Goal: Transaction & Acquisition: Obtain resource

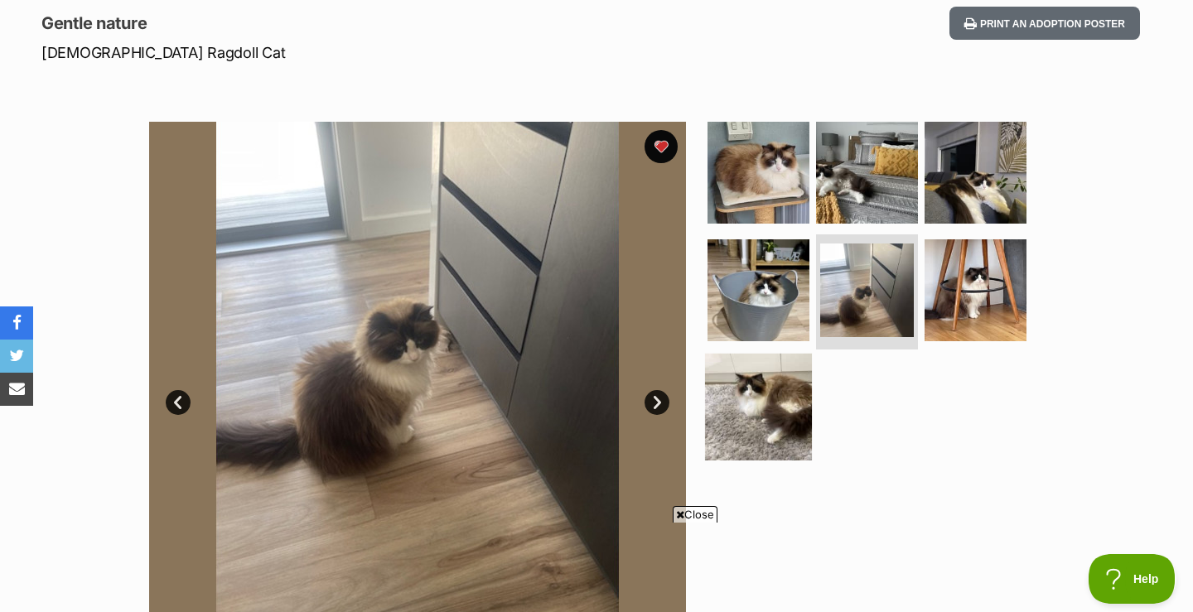
scroll to position [394, 0]
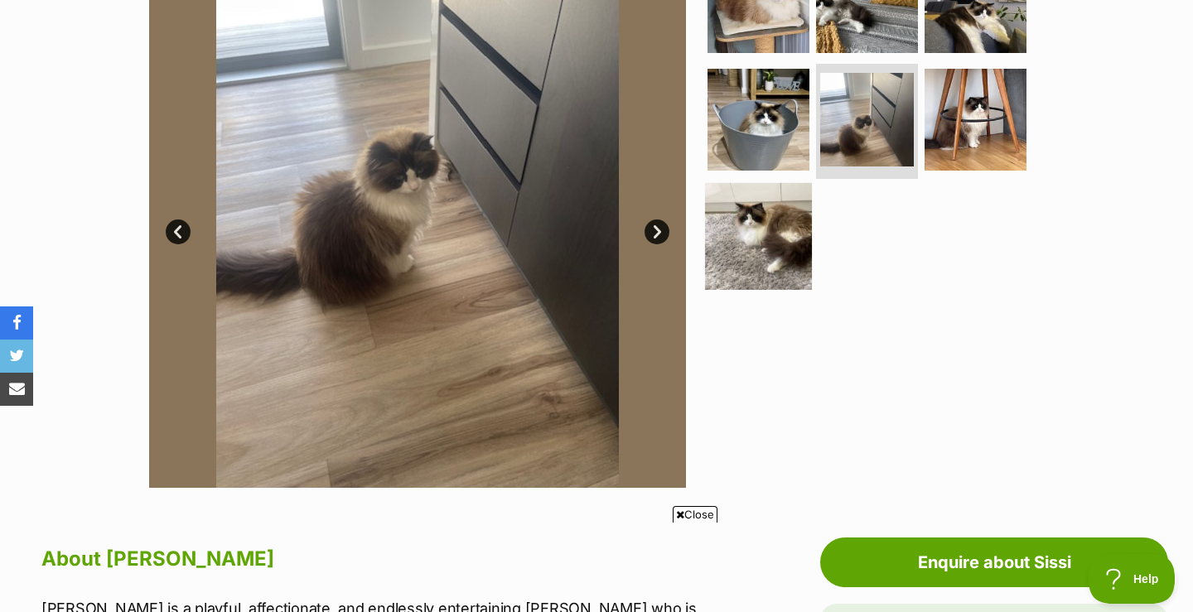
click at [755, 243] on img at bounding box center [758, 236] width 107 height 107
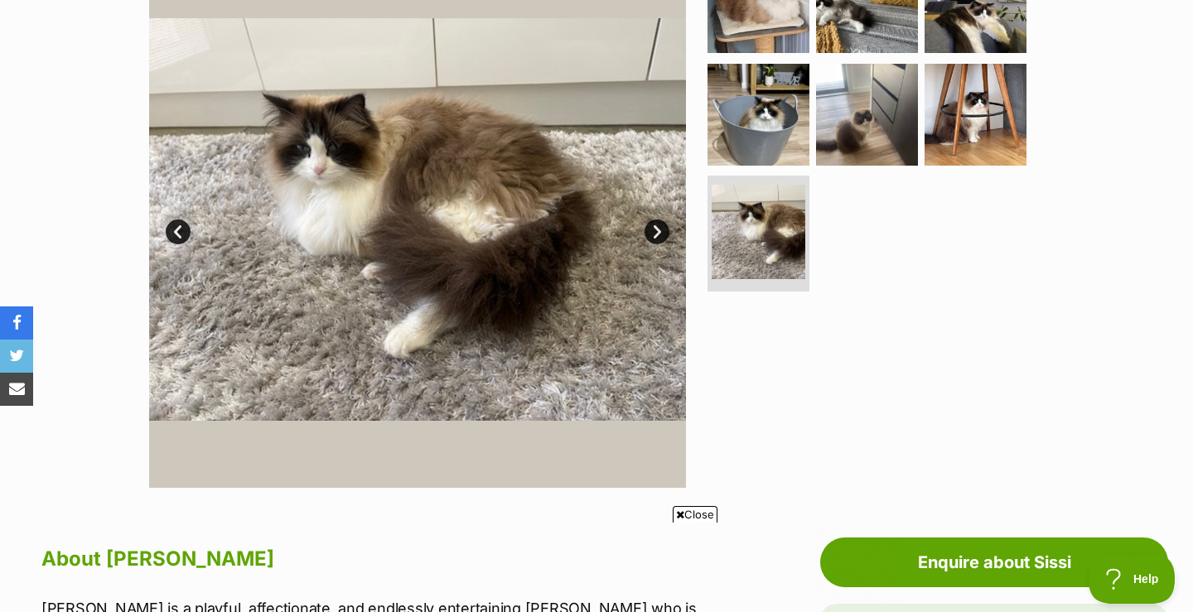
scroll to position [0, 0]
click at [656, 228] on link "Next" at bounding box center [657, 232] width 25 height 25
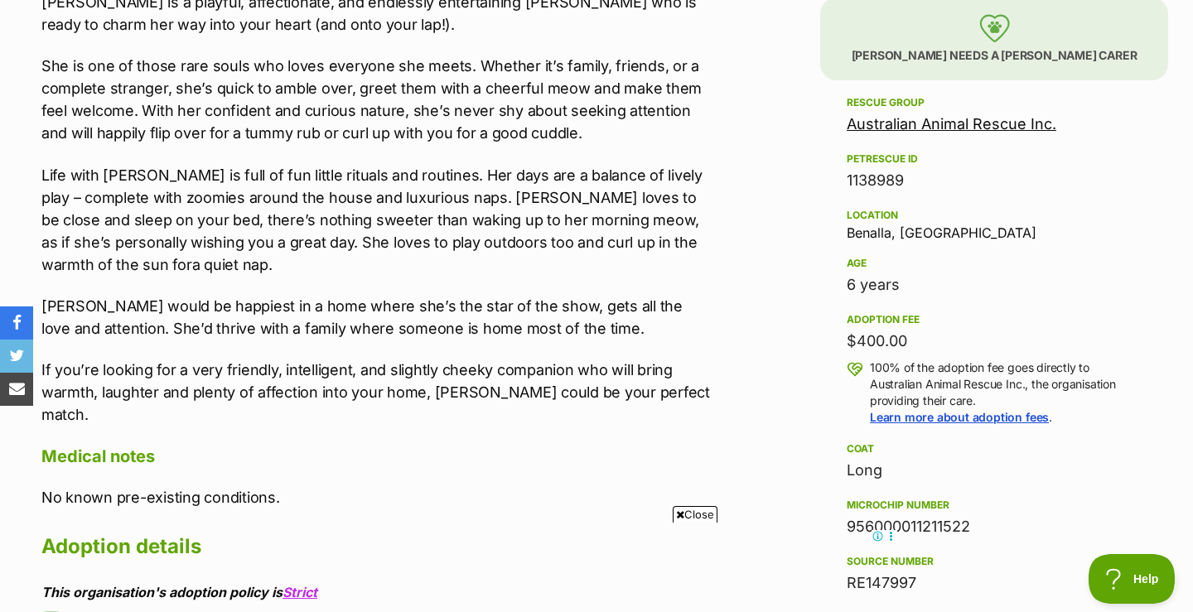
scroll to position [1008, 0]
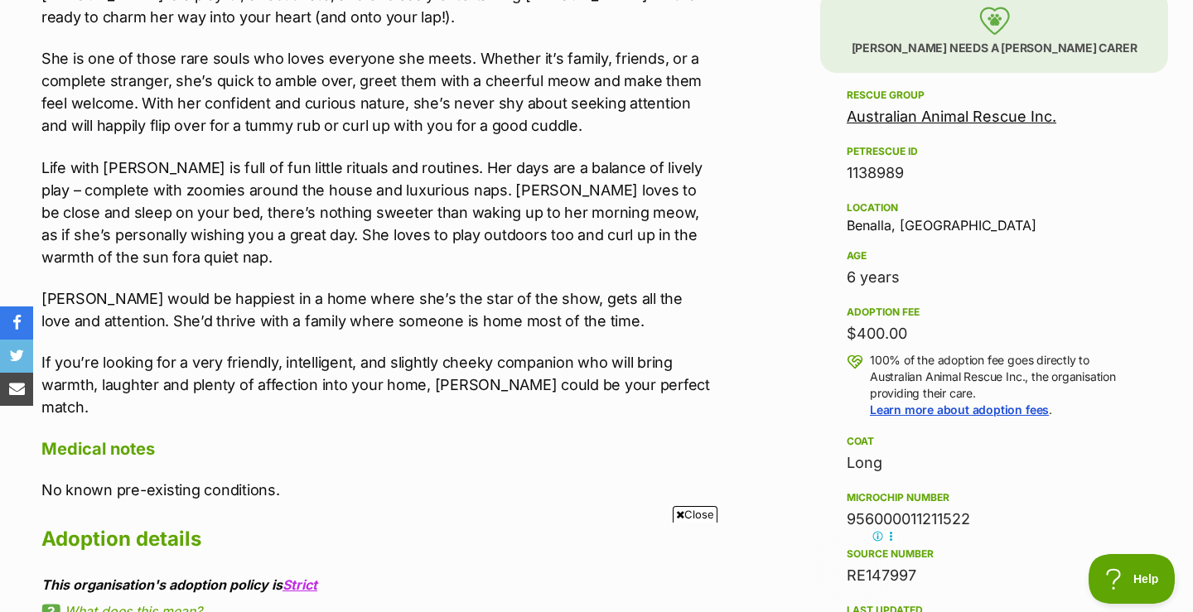
click at [692, 513] on span "Close" at bounding box center [695, 514] width 45 height 17
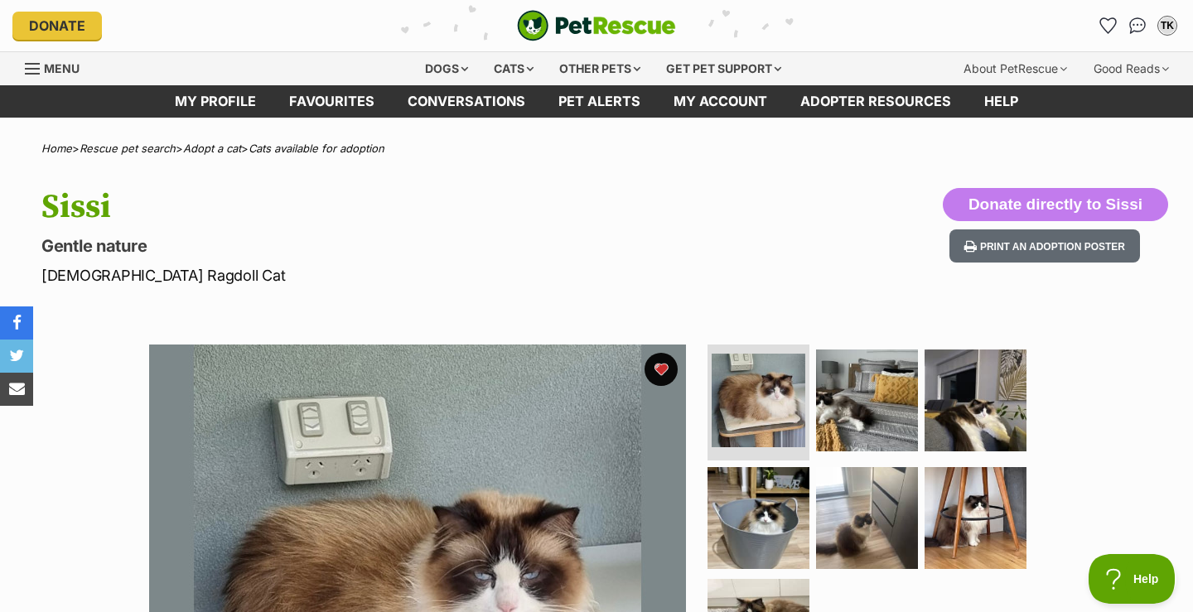
scroll to position [0, 0]
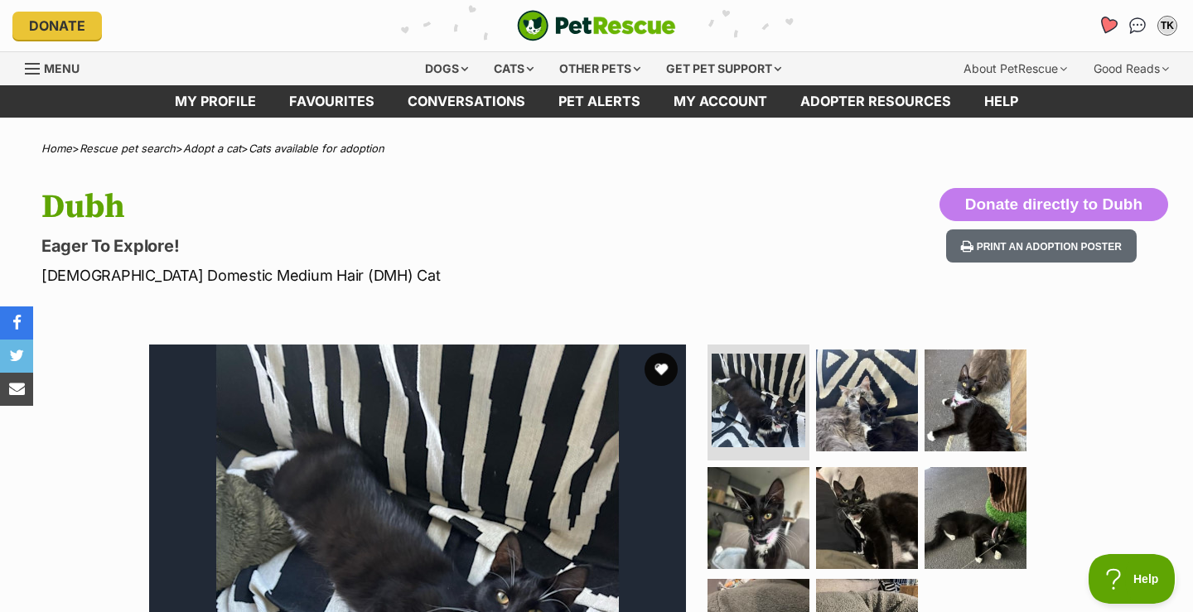
click at [1106, 22] on icon "Favourites" at bounding box center [1108, 25] width 20 height 19
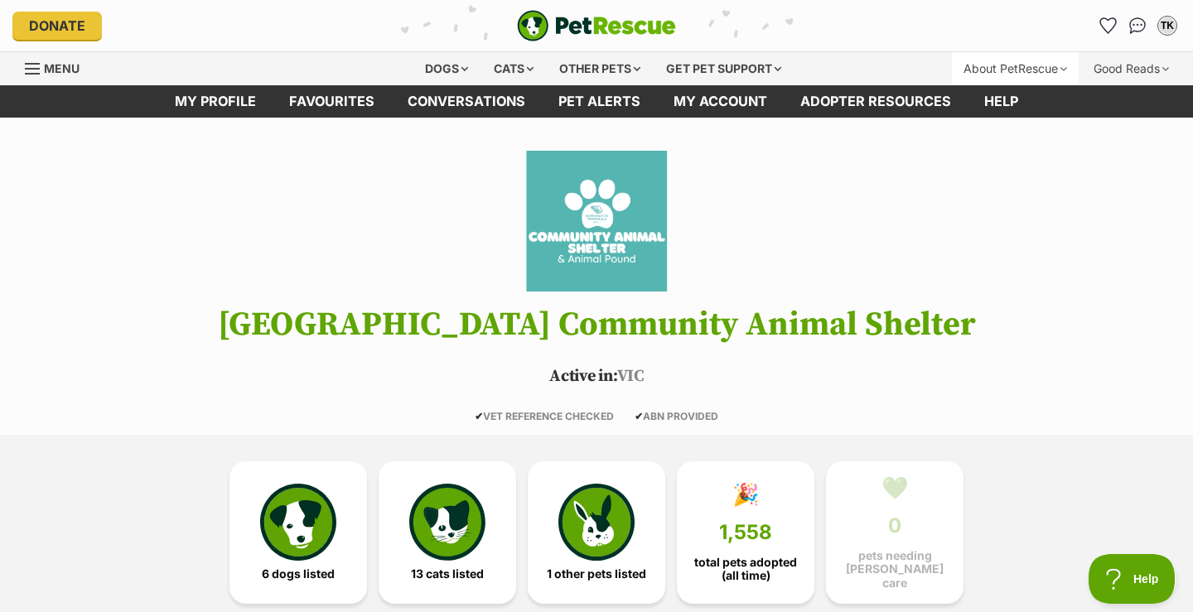
click at [1007, 70] on div "About PetRescue" at bounding box center [1015, 68] width 127 height 33
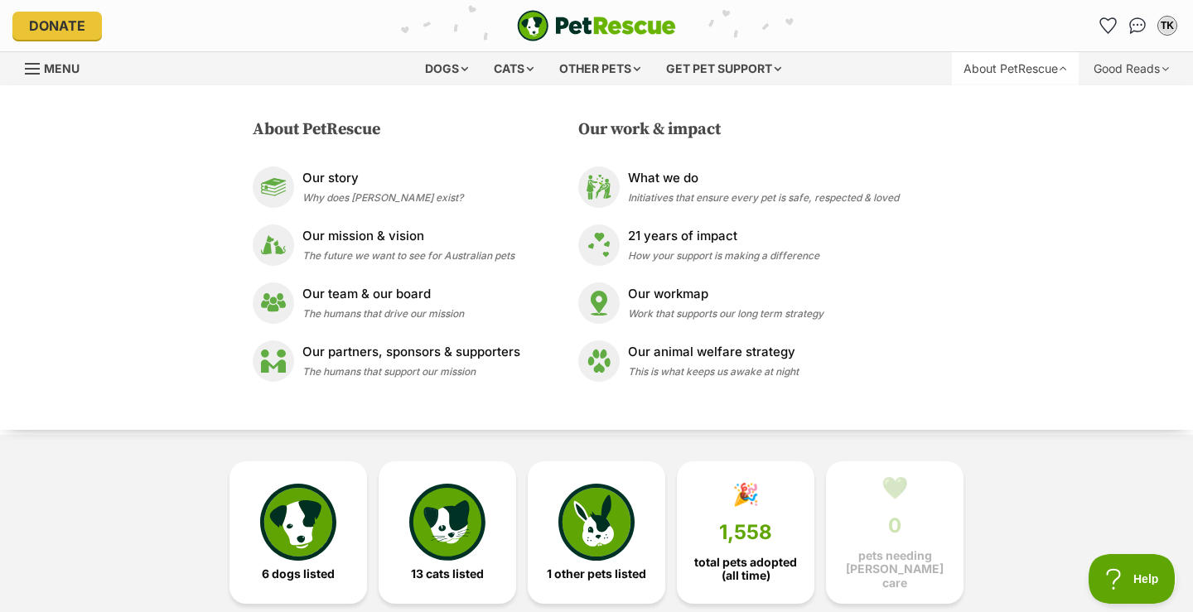
click at [68, 70] on span "Menu" at bounding box center [62, 68] width 36 height 14
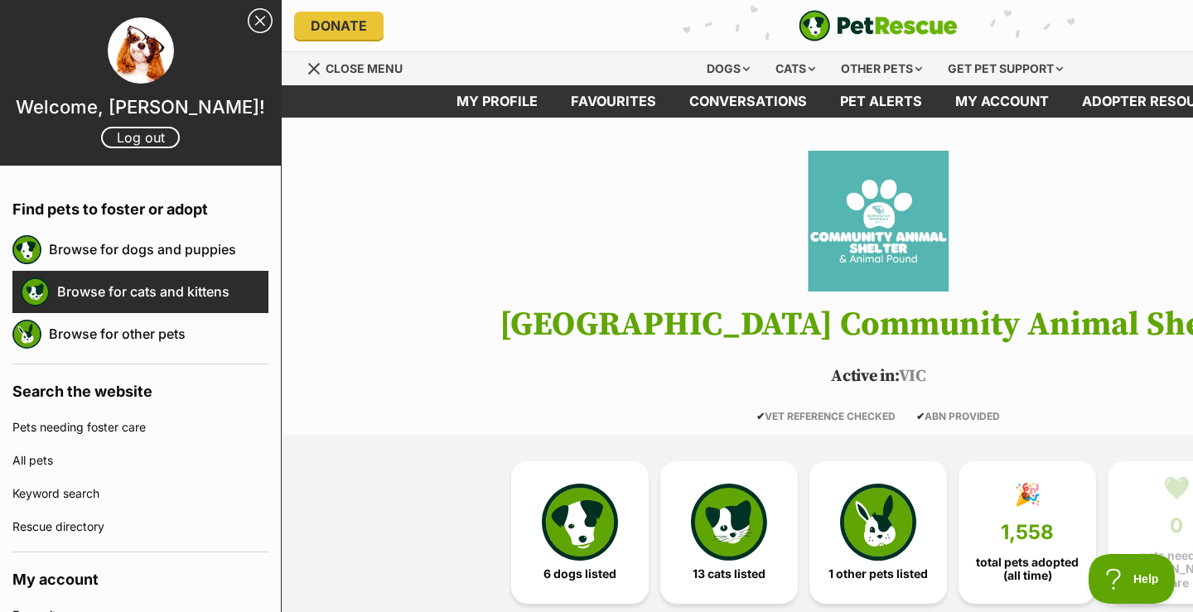
click at [130, 296] on link "Browse for cats and kittens" at bounding box center [162, 291] width 211 height 35
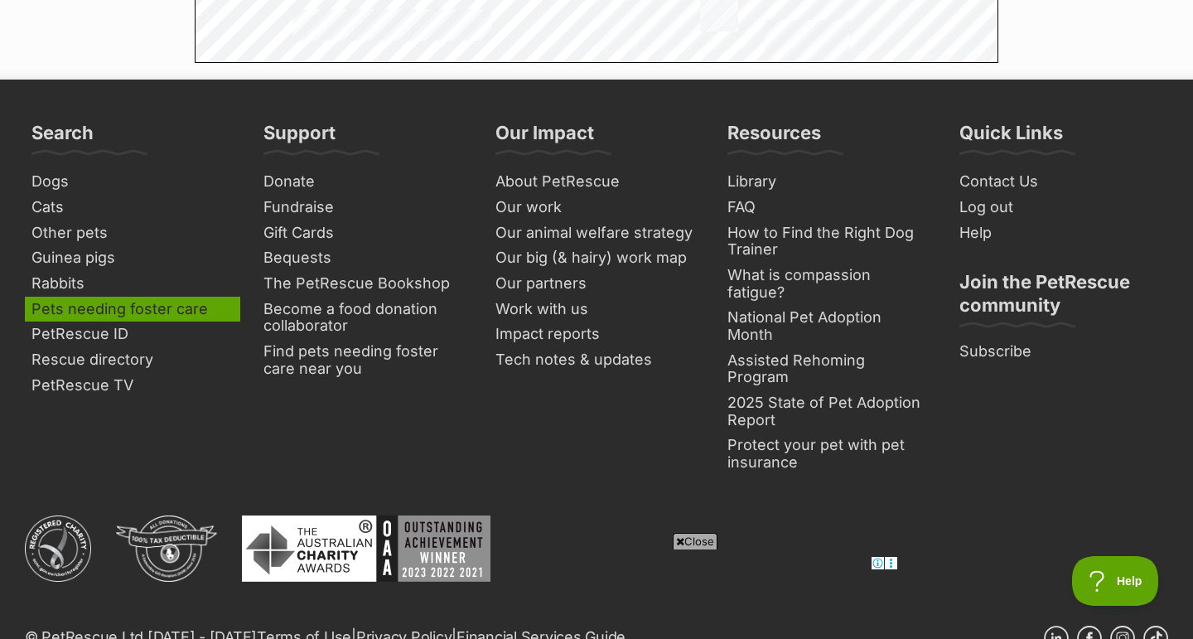
click at [151, 297] on link "Pets needing foster care" at bounding box center [132, 310] width 215 height 26
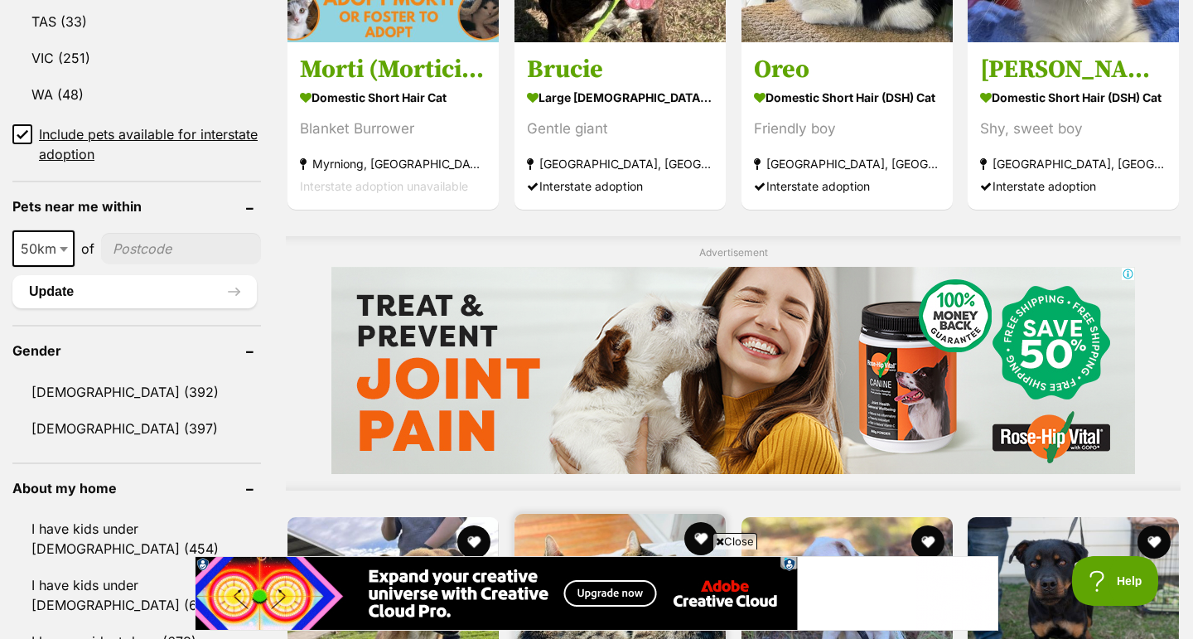
scroll to position [1102, 0]
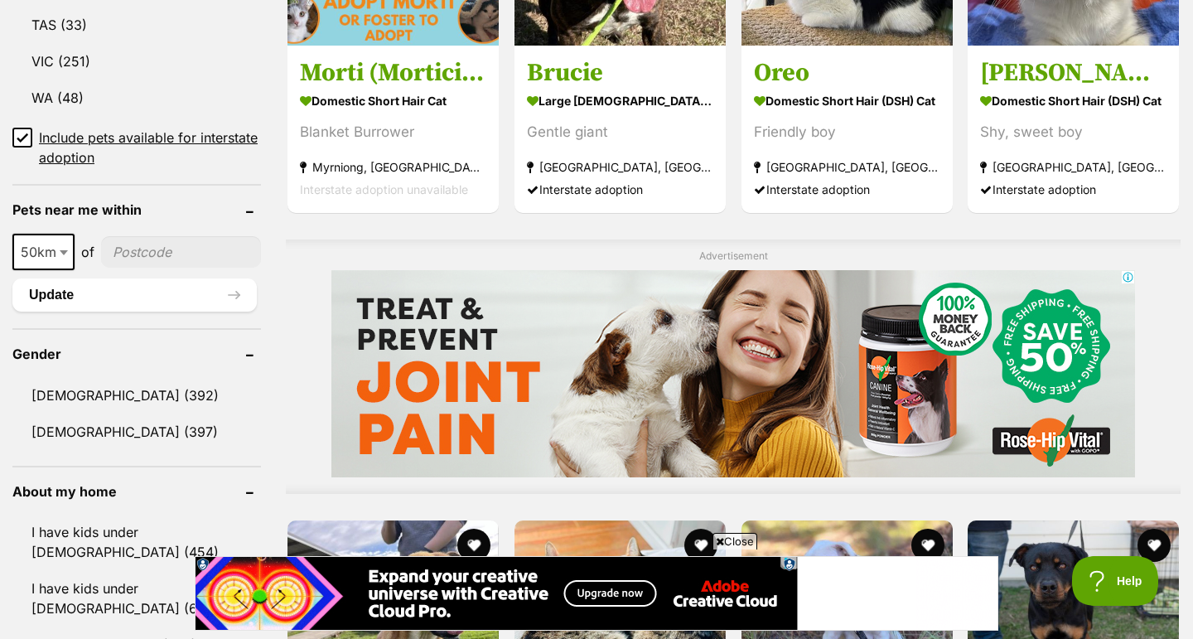
click at [203, 239] on input"] "postcode" at bounding box center [181, 251] width 160 height 31
type input"] "3995"
click at [230, 290] on button "Update" at bounding box center [134, 294] width 244 height 33
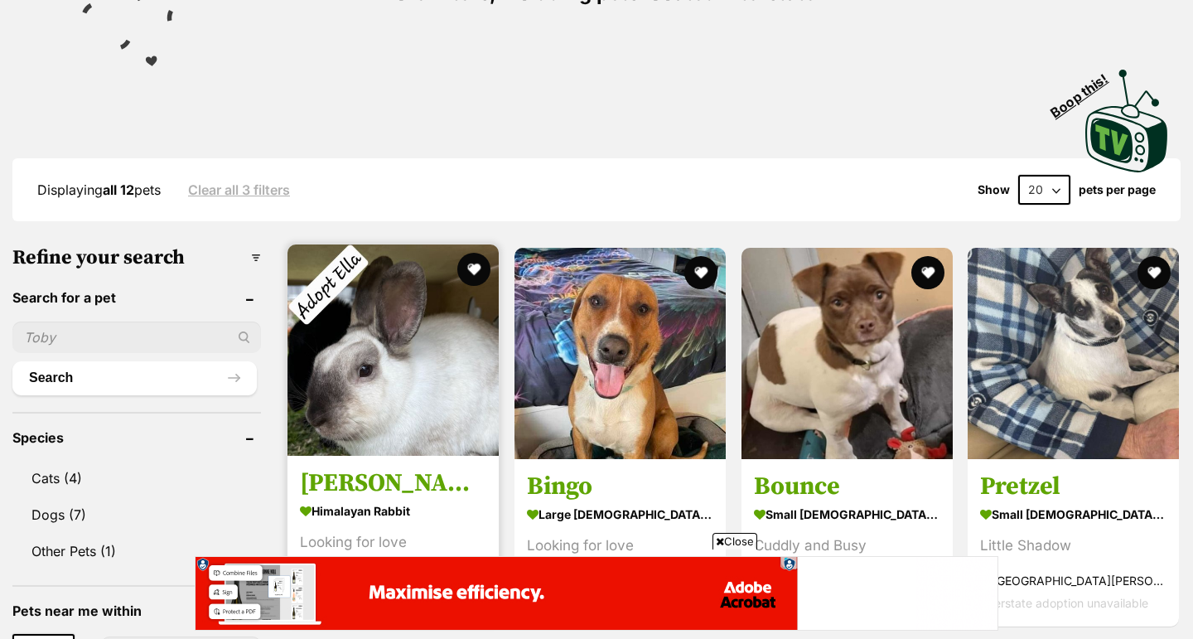
scroll to position [291, 0]
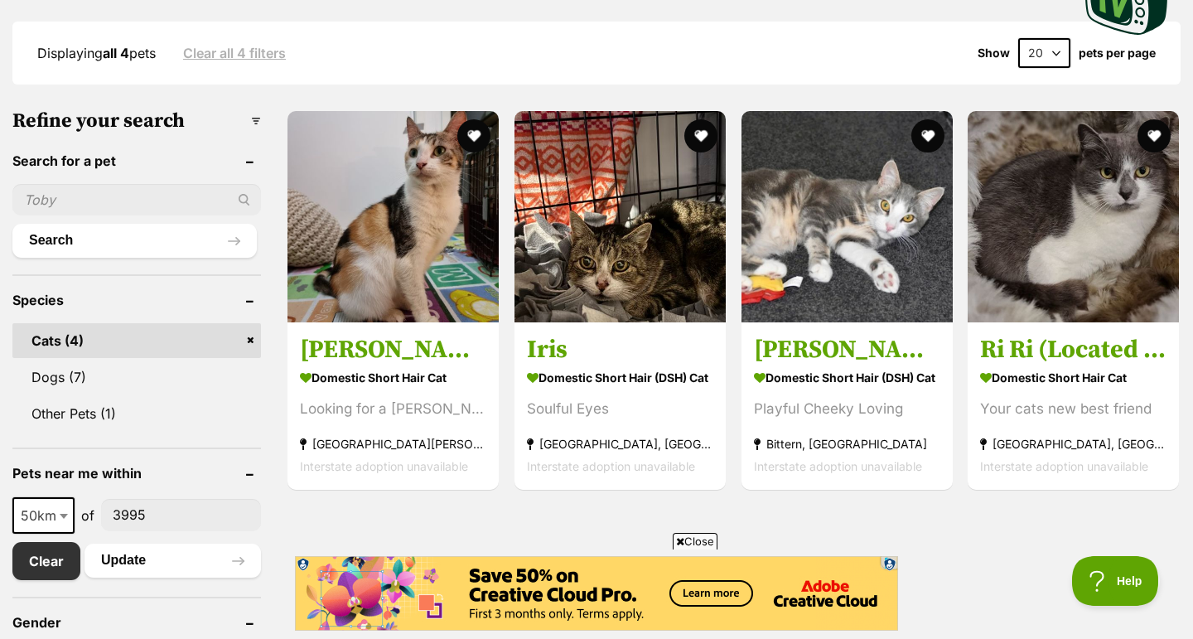
scroll to position [426, 0]
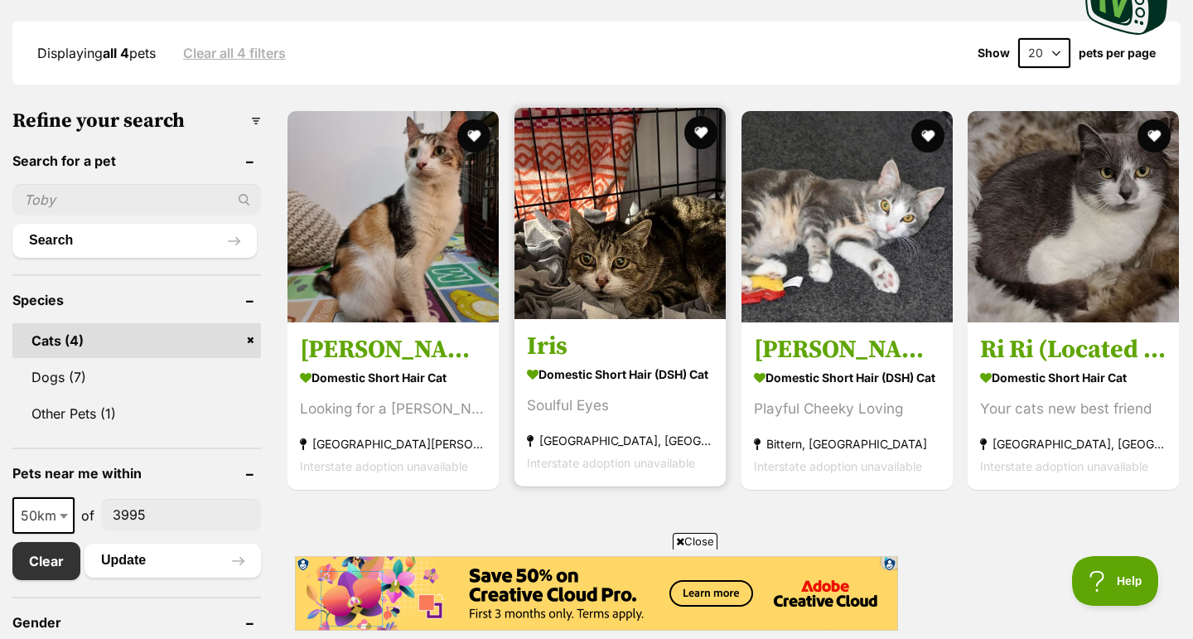
click at [589, 372] on strong "Domestic Short Hair (DSH) Cat" at bounding box center [620, 374] width 186 height 24
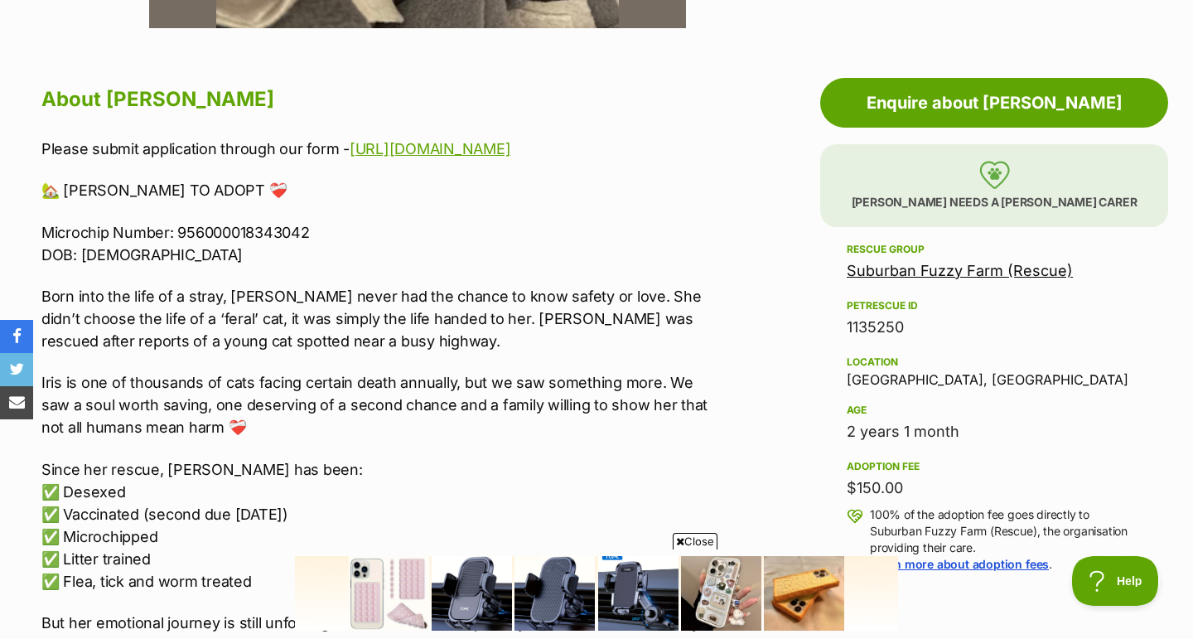
scroll to position [850, 0]
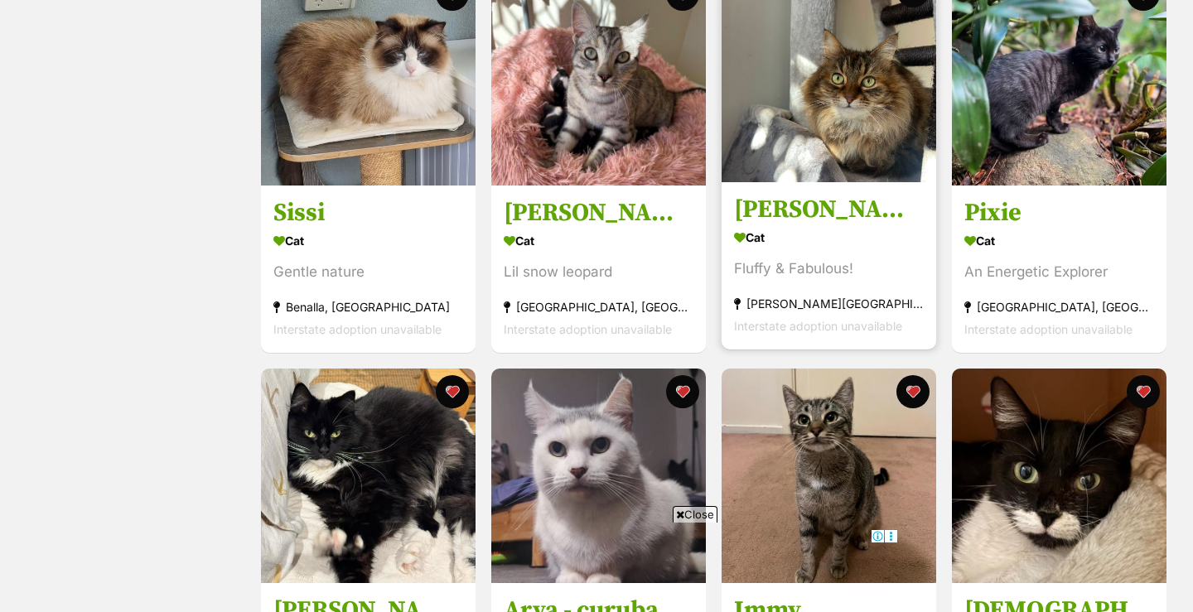
scroll to position [1173, 0]
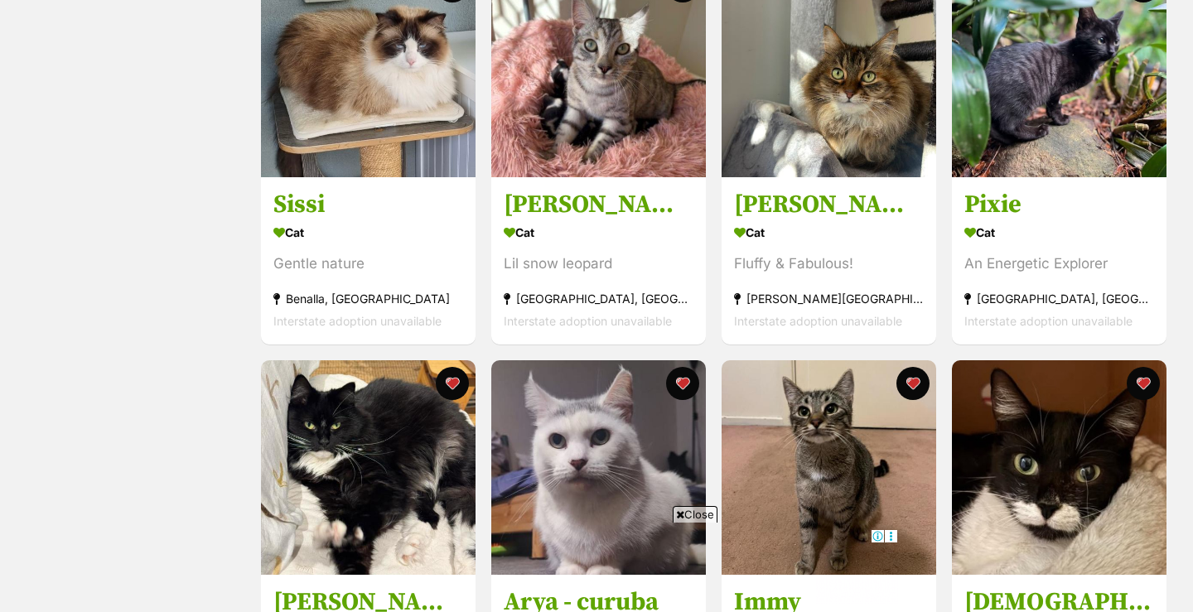
click at [704, 514] on span "Close" at bounding box center [695, 514] width 45 height 17
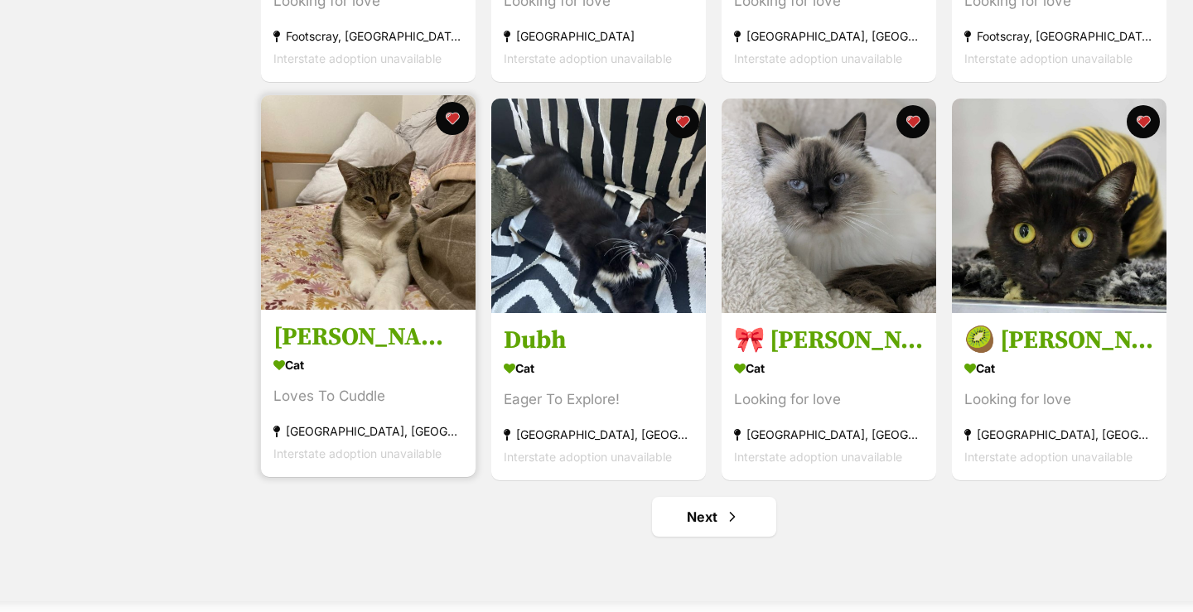
scroll to position [0, 0]
